Goal: Task Accomplishment & Management: Manage account settings

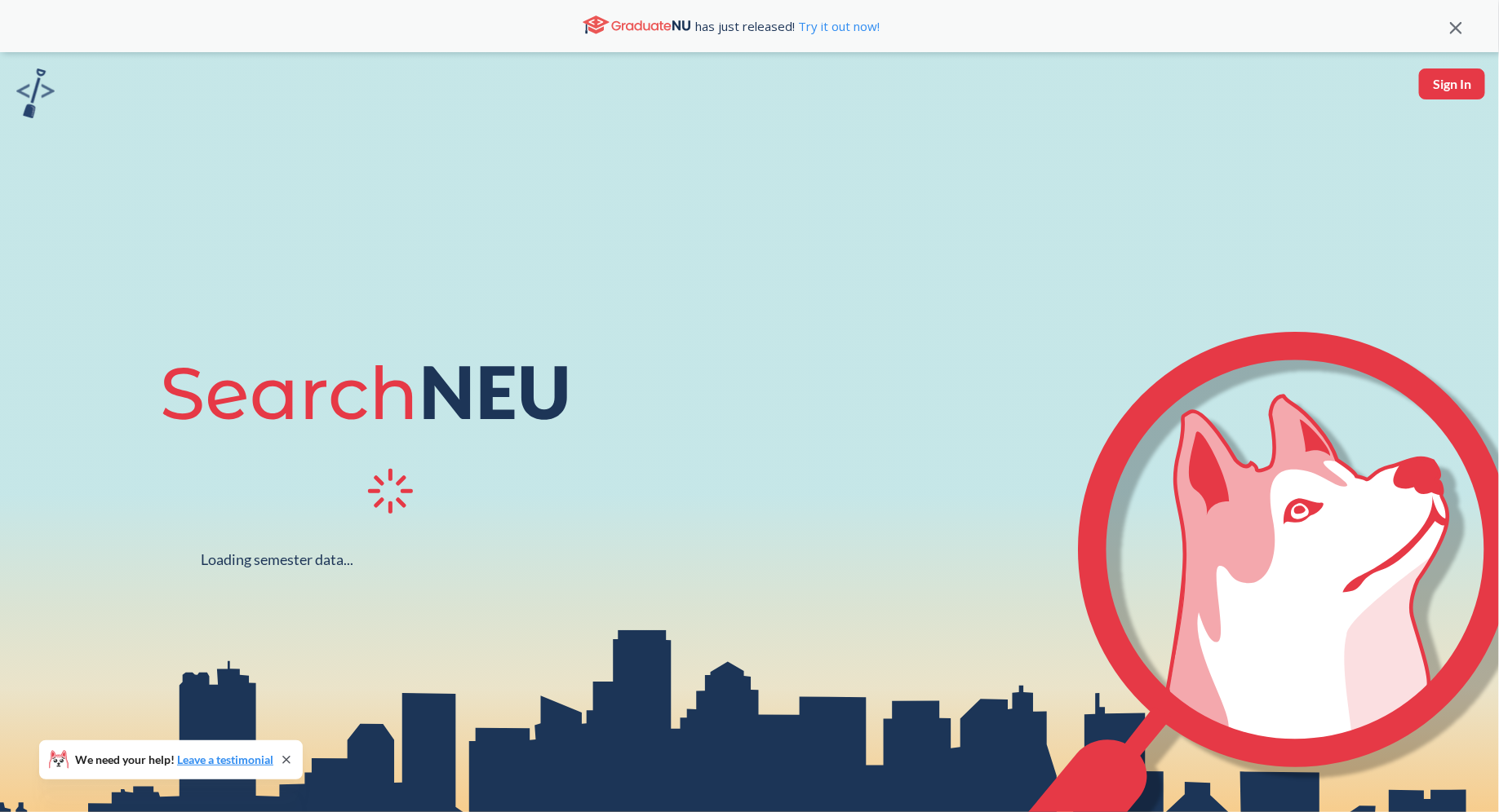
click at [1454, 87] on button "Sign In" at bounding box center [1452, 84] width 66 height 31
select select "US"
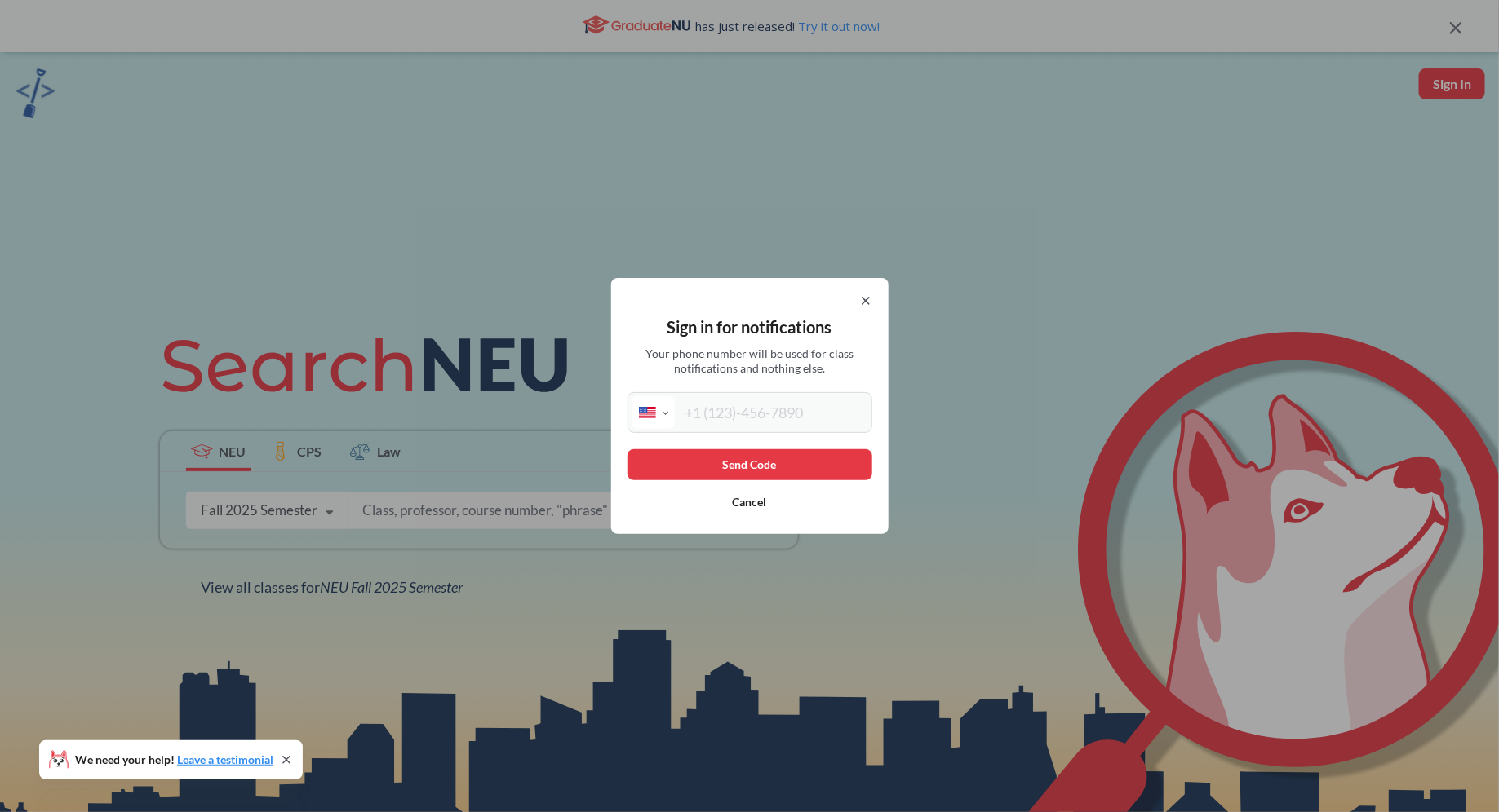
click at [841, 421] on input "tel" at bounding box center [771, 412] width 193 height 32
type input "[PHONE_NUMBER]"
click at [820, 462] on button "Send Code" at bounding box center [750, 464] width 245 height 31
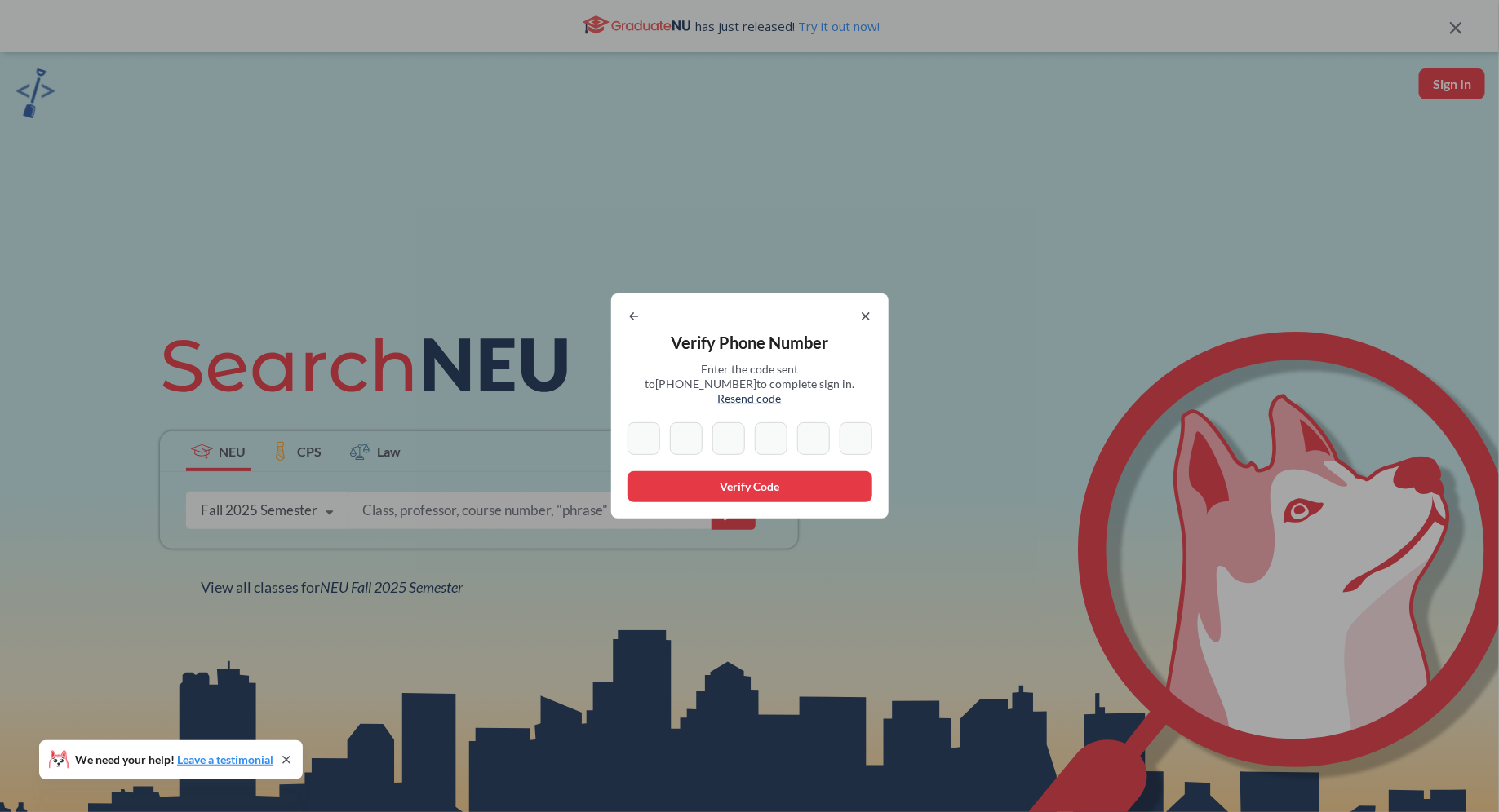
type input "4"
type input "2"
type input "9"
type input "7"
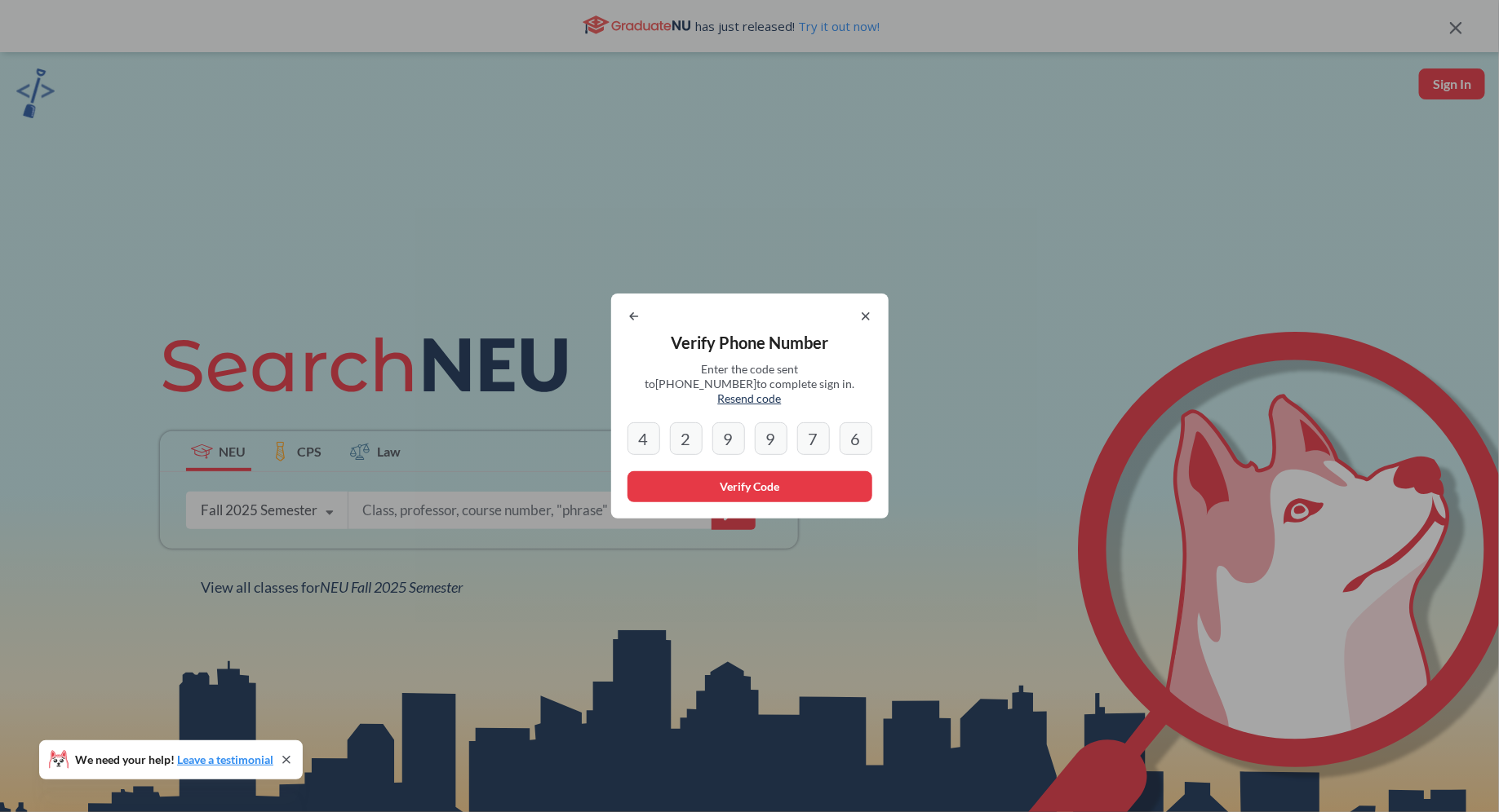
type input "6"
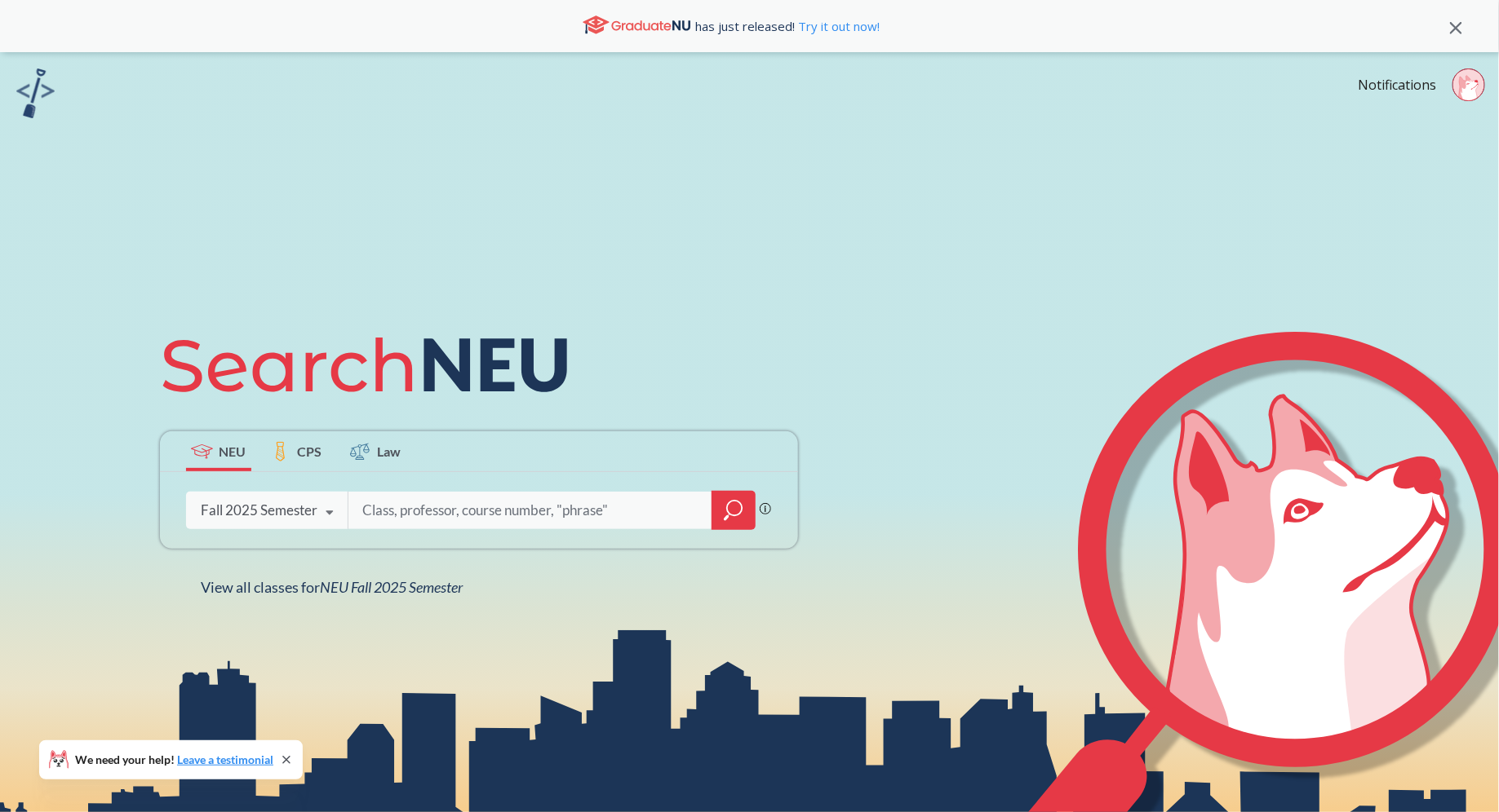
click at [1421, 98] on div "Notifications" at bounding box center [1428, 87] width 141 height 37
click at [1417, 85] on link "Notifications" at bounding box center [1397, 84] width 78 height 18
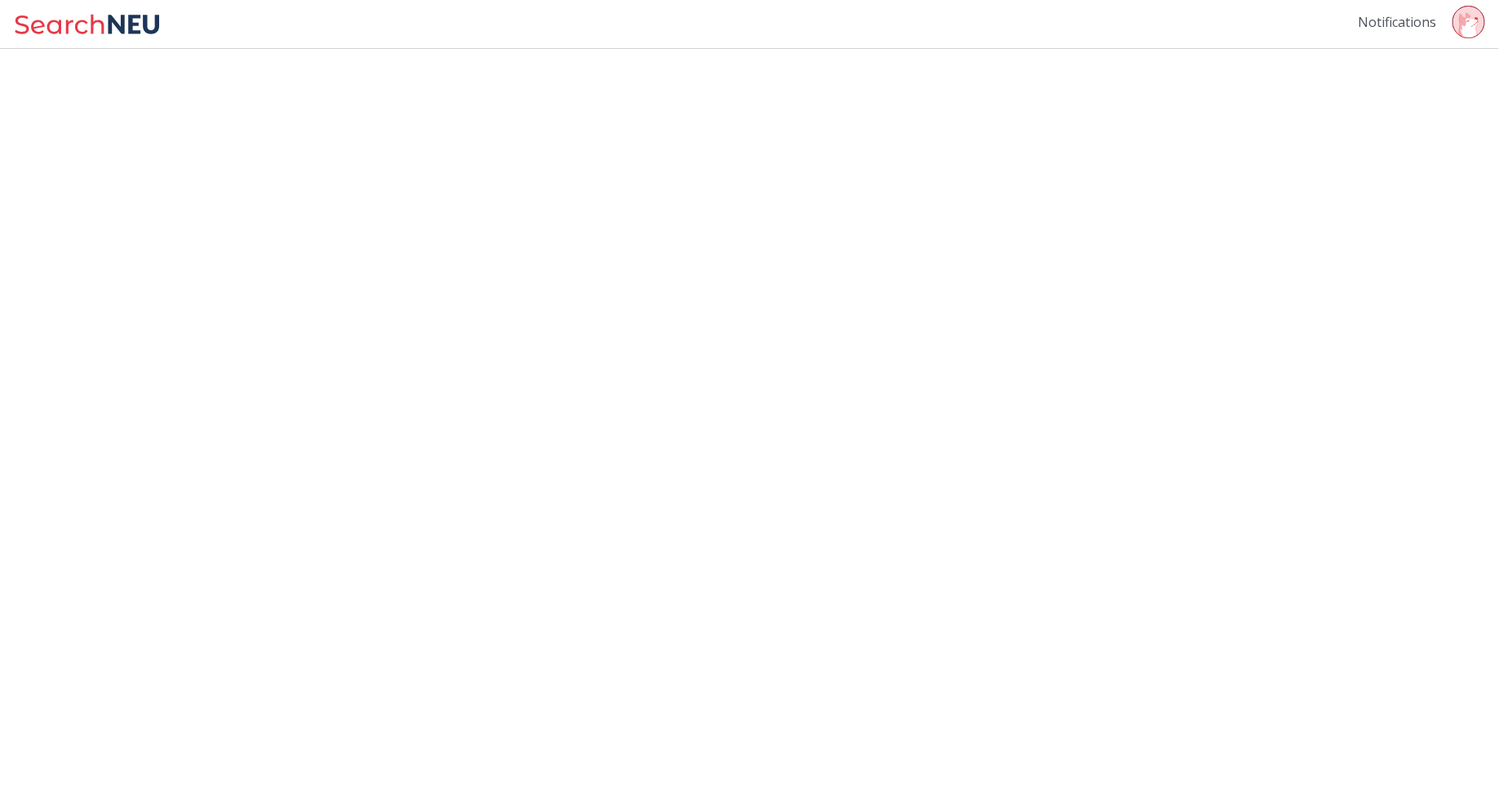
click at [1417, 23] on link "Notifications" at bounding box center [1397, 21] width 78 height 18
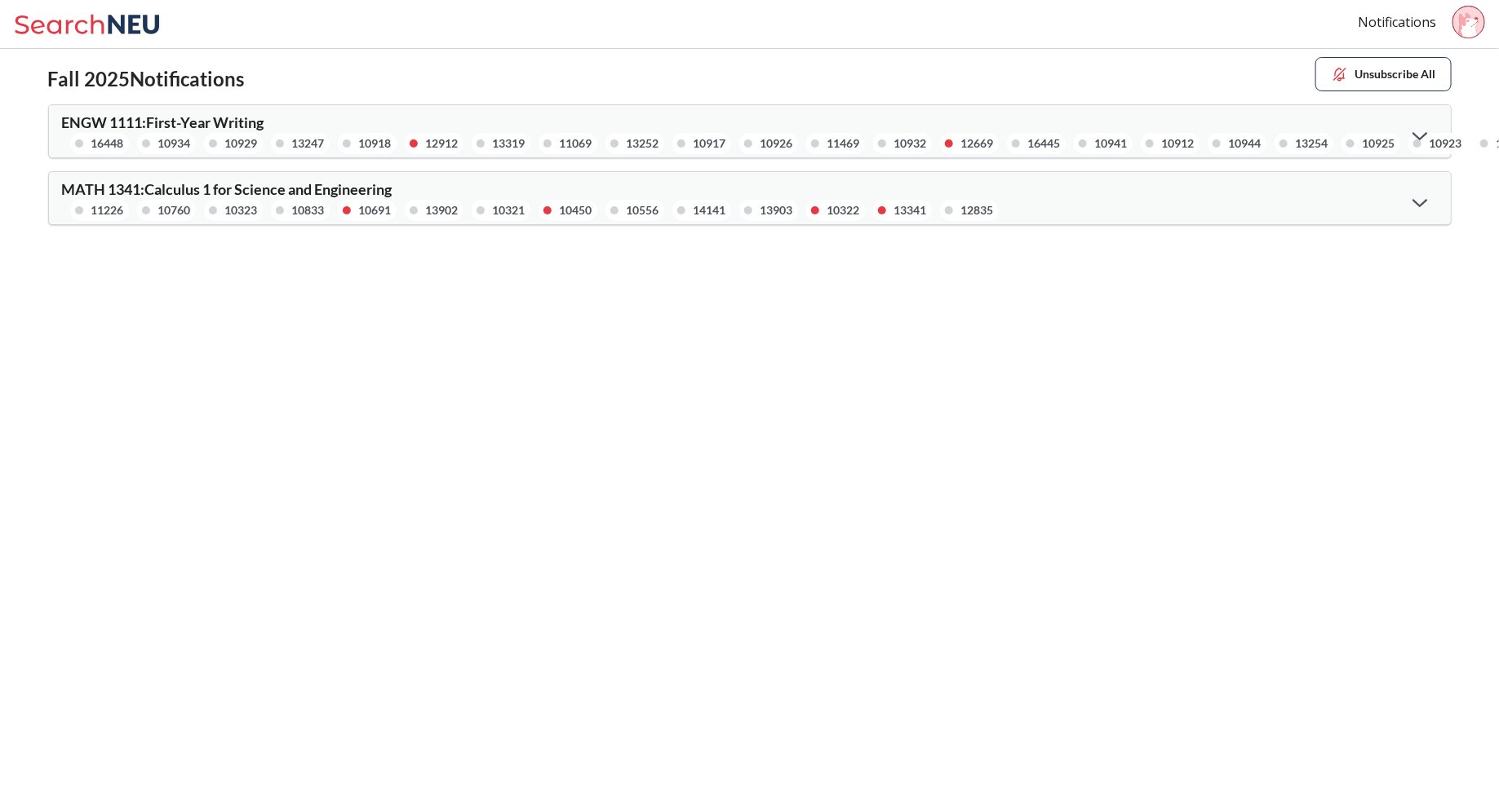
click at [1419, 200] on icon at bounding box center [1420, 203] width 15 height 9
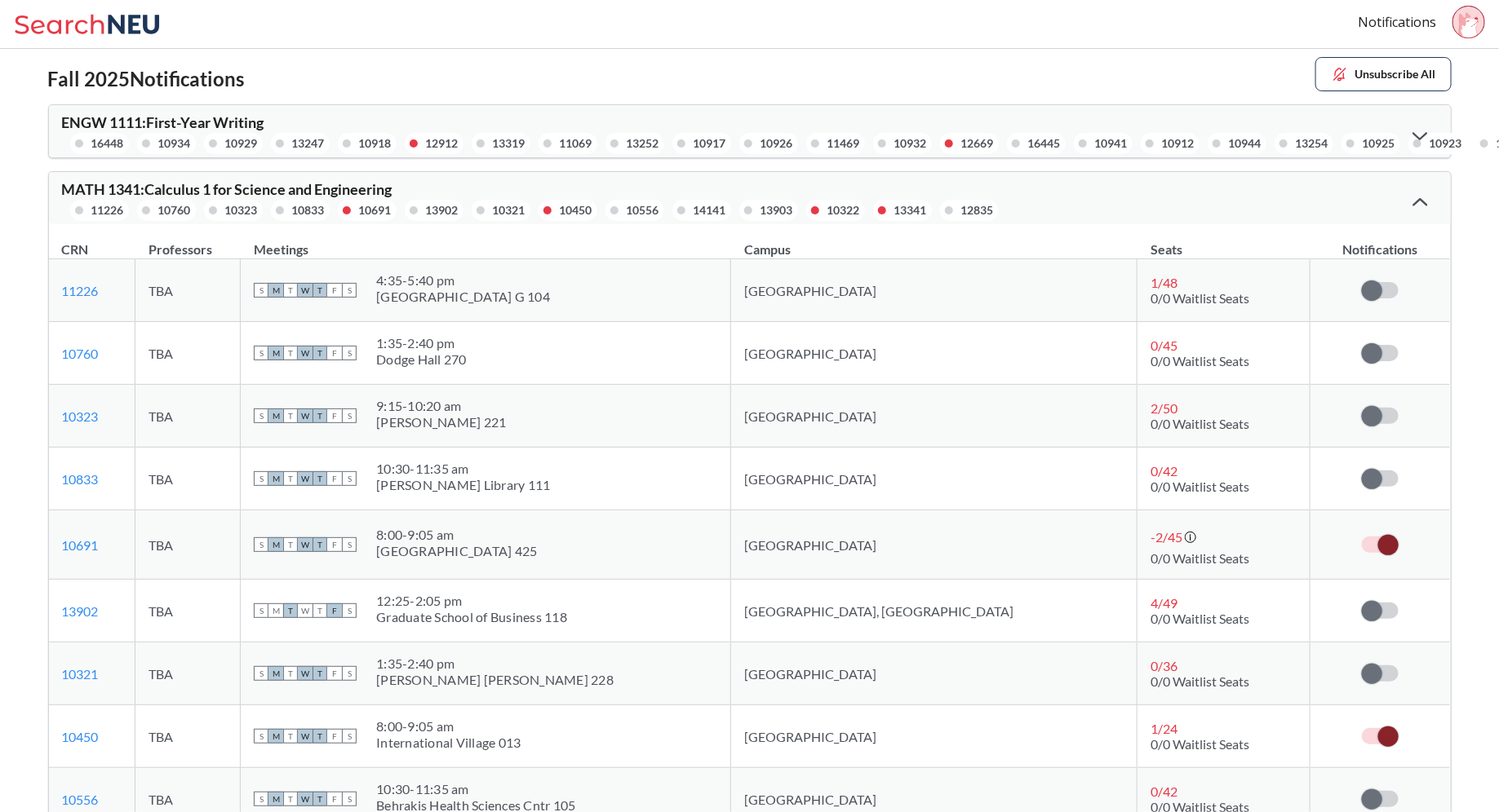
click at [1422, 194] on div at bounding box center [1420, 201] width 35 height 32
